Goal: Information Seeking & Learning: Learn about a topic

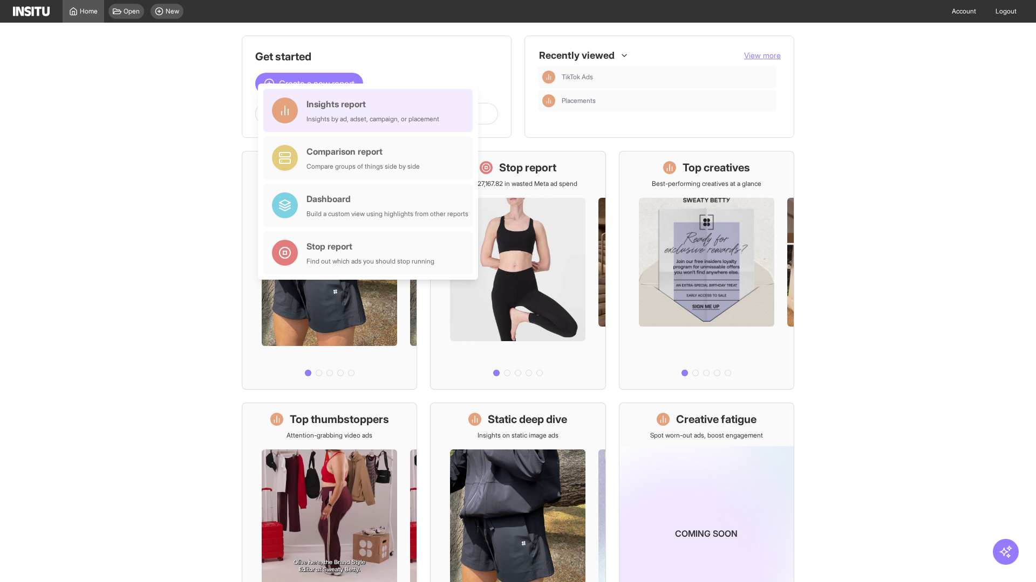
click at [371, 111] on div "Insights report Insights by ad, adset, campaign, or placement" at bounding box center [372, 111] width 133 height 26
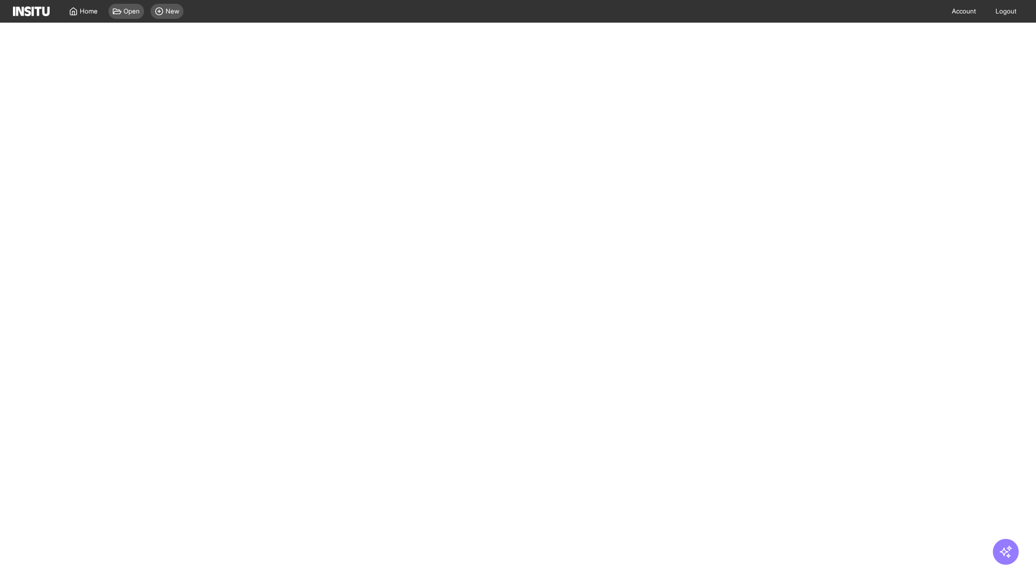
select select "**"
